Goal: Browse casually

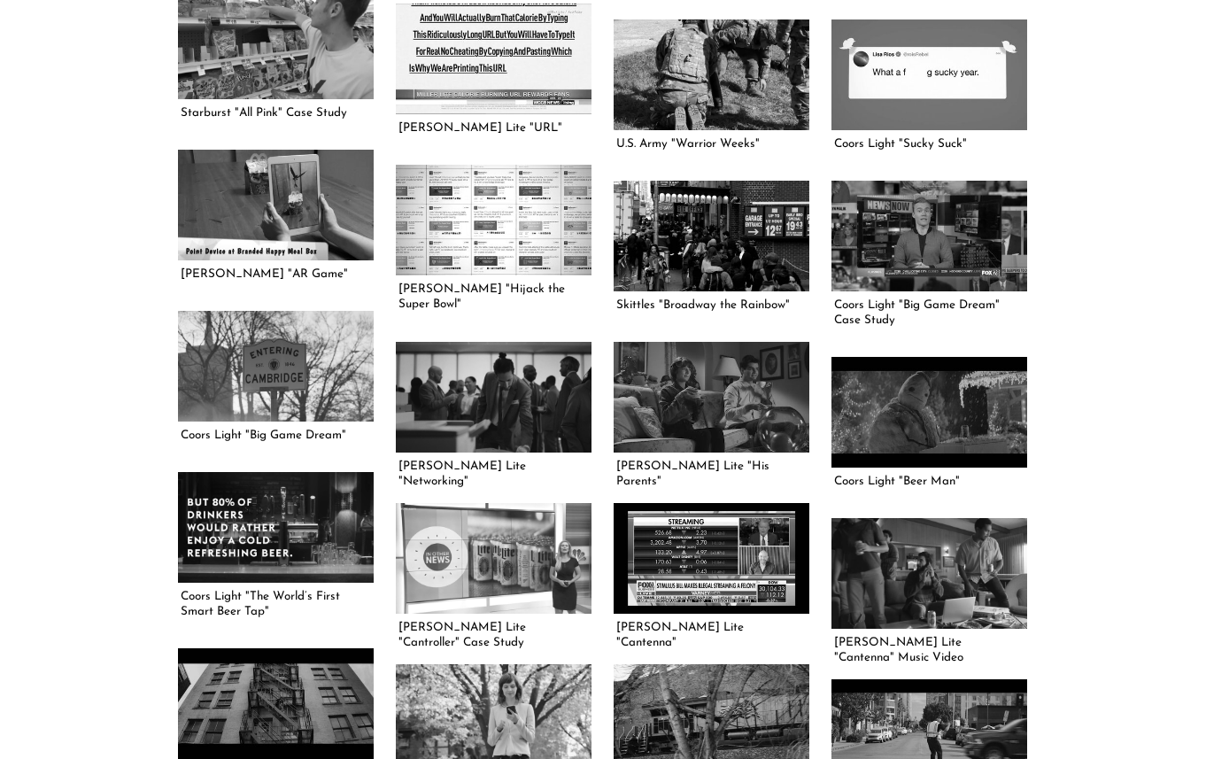
scroll to position [1196, 0]
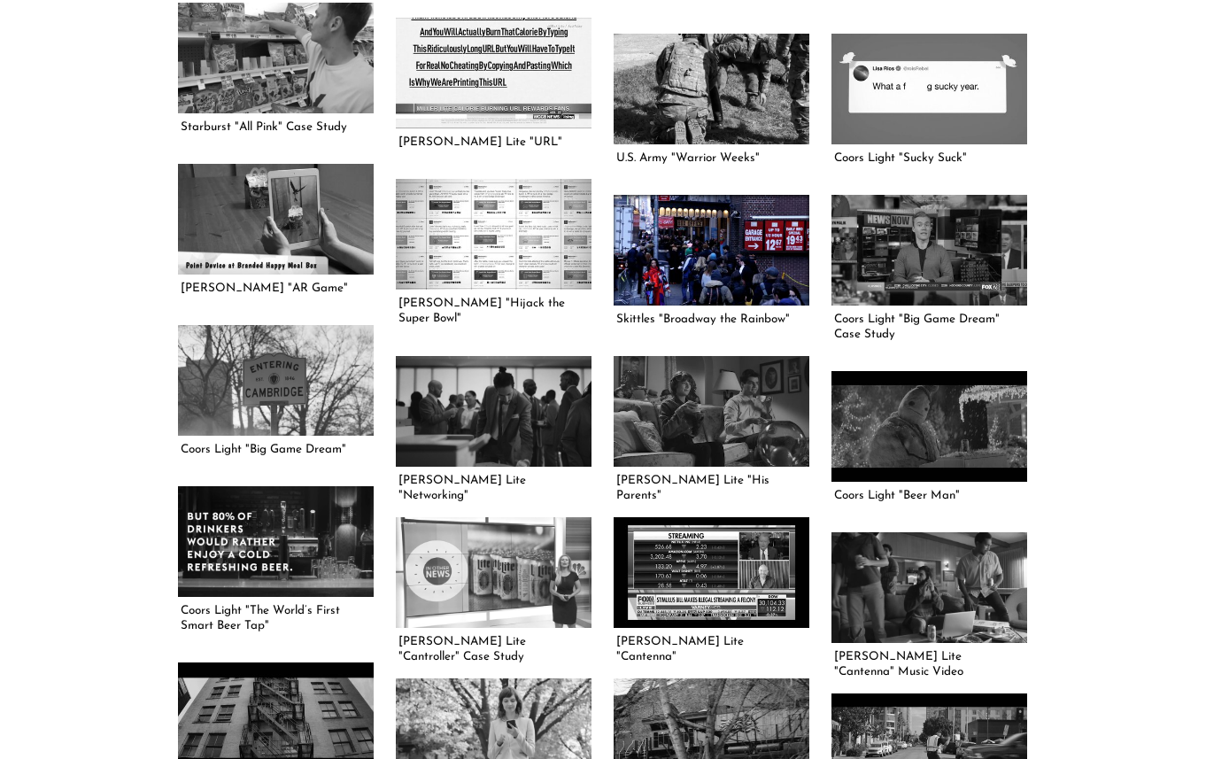
click at [717, 260] on link at bounding box center [712, 250] width 196 height 110
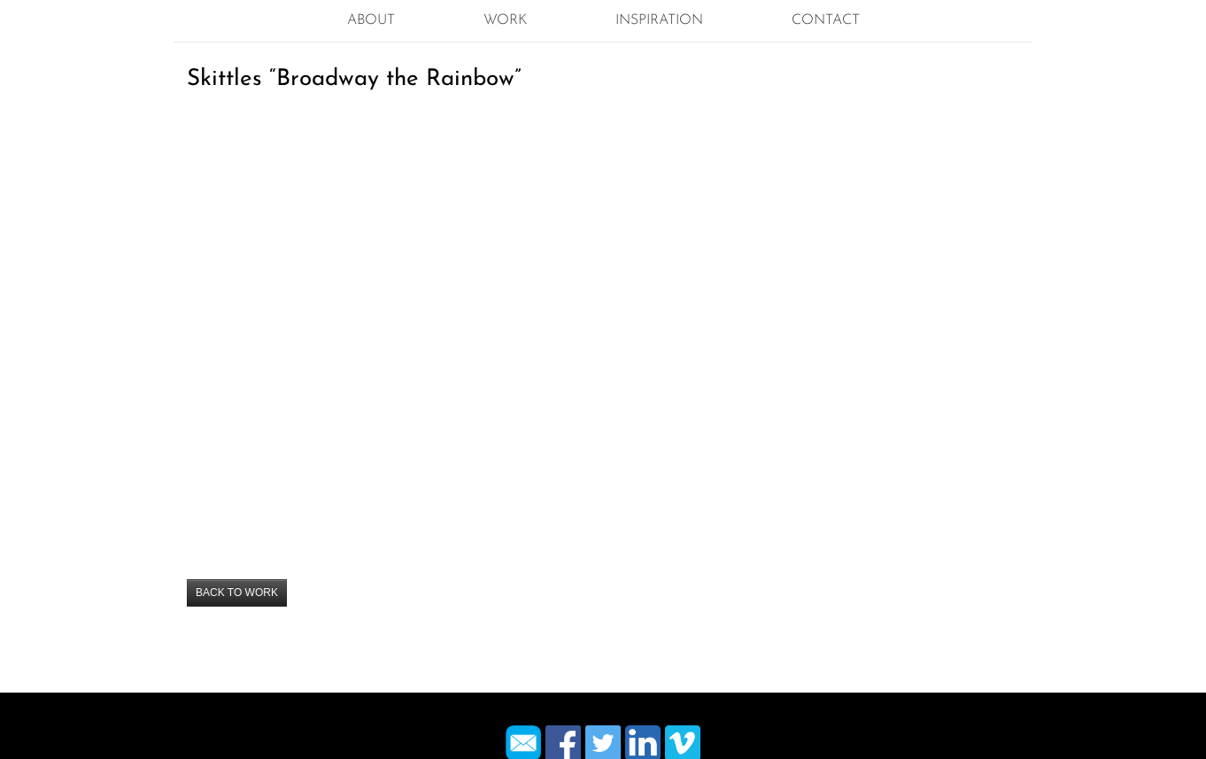
scroll to position [180, 0]
